Goal: Information Seeking & Learning: Learn about a topic

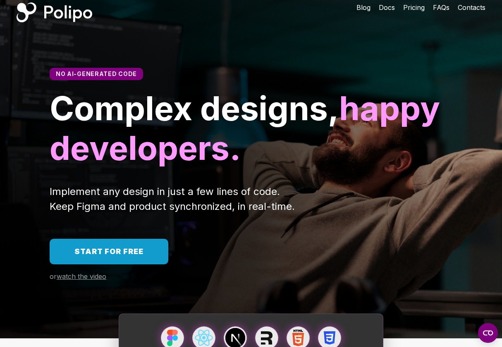
scroll to position [10, 0]
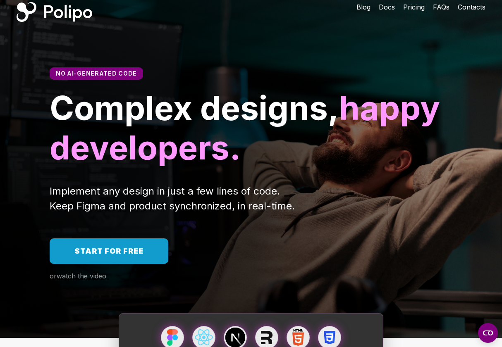
click at [231, 193] on span "Implement any design in just a few lines of code. Keep Figma and product synchr…" at bounding box center [172, 198] width 245 height 27
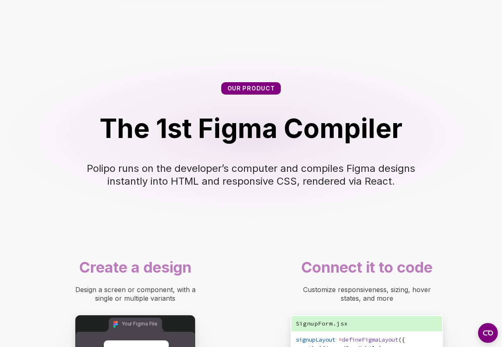
scroll to position [405, 0]
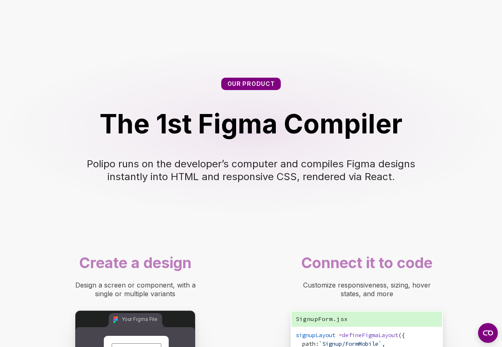
click at [158, 172] on span "Polipo runs on the developer’s computer and compiles Figma designs instantly in…" at bounding box center [252, 170] width 331 height 25
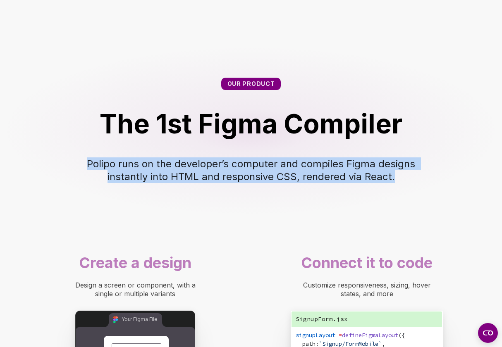
click at [172, 172] on span "Polipo runs on the developer’s computer and compiles Figma designs instantly in…" at bounding box center [252, 170] width 331 height 25
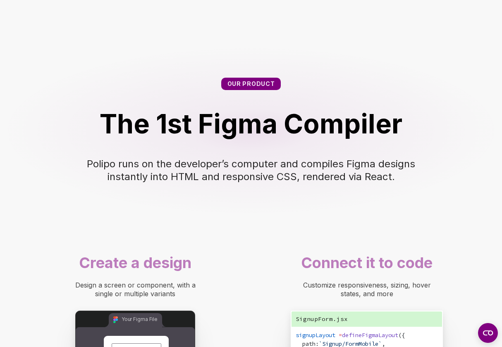
click at [172, 172] on span "Polipo runs on the developer’s computer and compiles Figma designs instantly in…" at bounding box center [252, 170] width 331 height 25
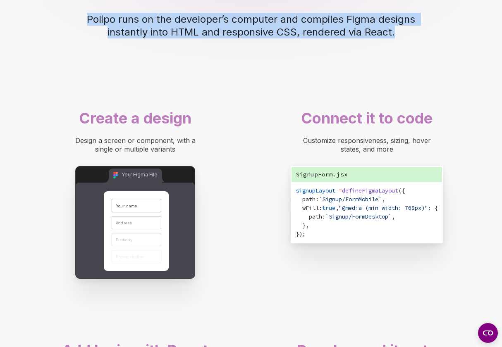
scroll to position [554, 0]
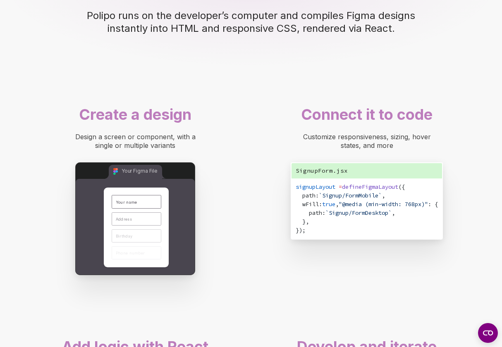
click at [320, 138] on span "Customize responsiveness, sizing, hover states, and more" at bounding box center [368, 141] width 130 height 17
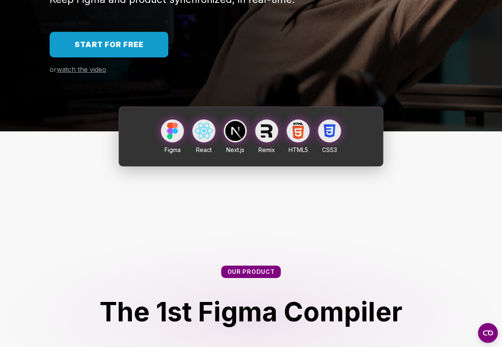
scroll to position [234, 0]
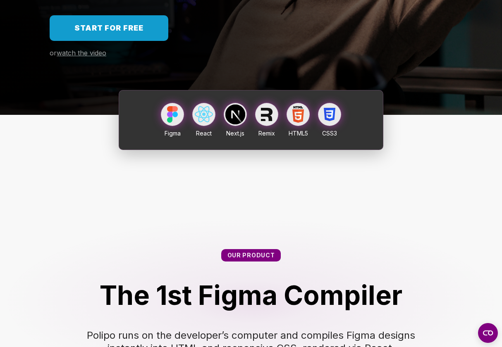
click at [99, 52] on span "watch the video" at bounding box center [82, 53] width 50 height 8
